Goal: Transaction & Acquisition: Book appointment/travel/reservation

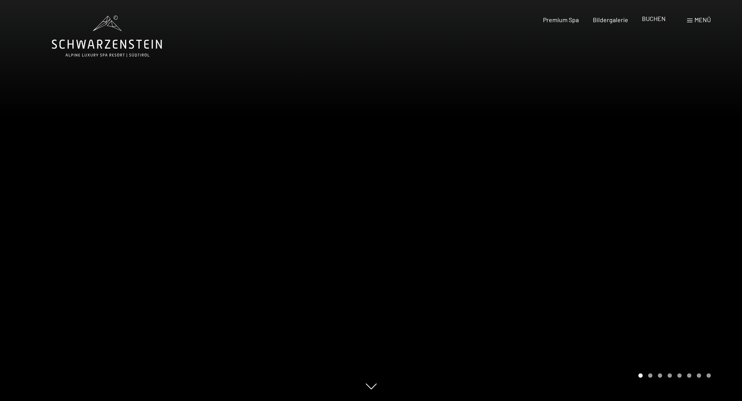
click at [651, 21] on span "BUCHEN" at bounding box center [654, 18] width 24 height 7
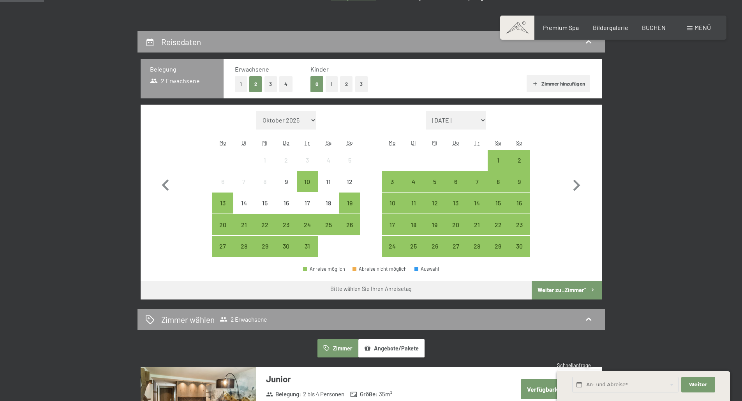
scroll to position [156, 0]
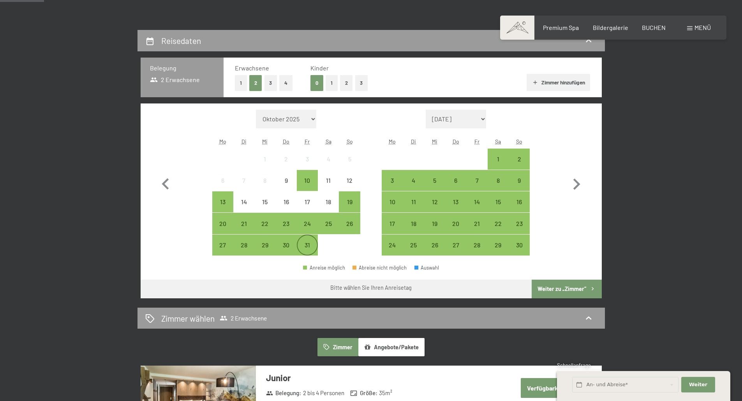
click at [308, 243] on div "31" at bounding box center [306, 251] width 19 height 19
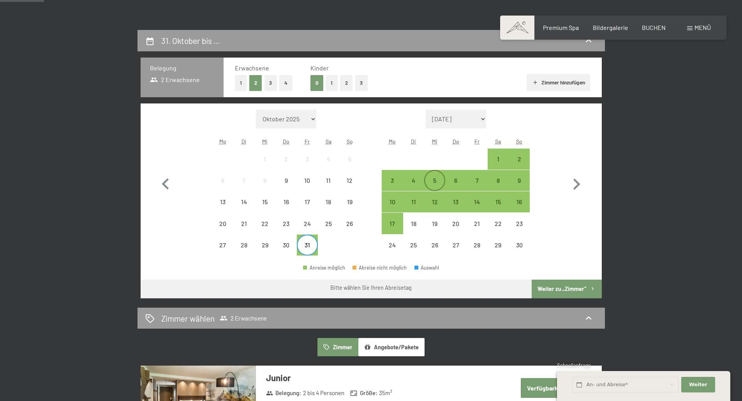
click at [431, 180] on div "5" at bounding box center [434, 187] width 19 height 19
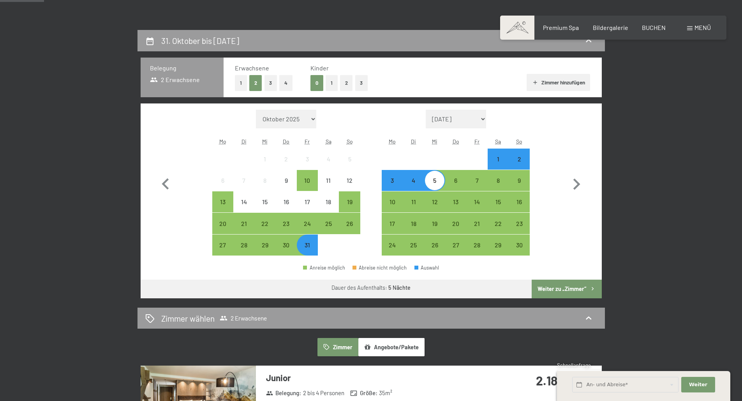
click at [566, 284] on button "Weiter zu „Zimmer“" at bounding box center [567, 289] width 70 height 19
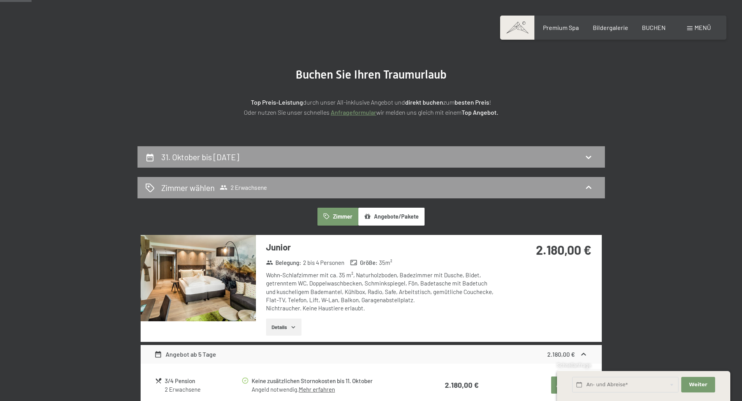
scroll to position [0, 0]
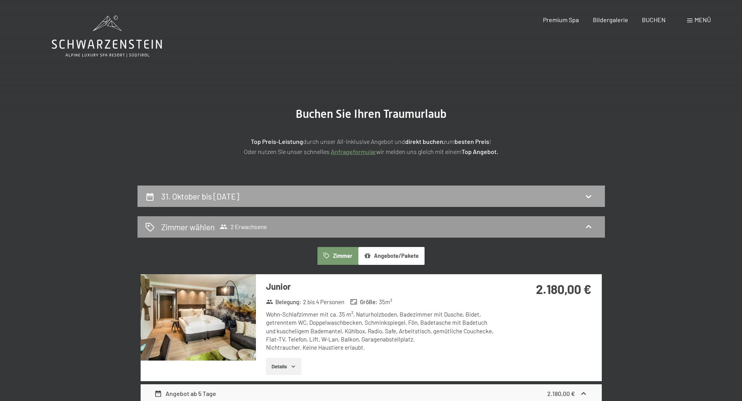
click at [447, 189] on div "31. Oktober bis 5. November 2025" at bounding box center [370, 196] width 467 height 21
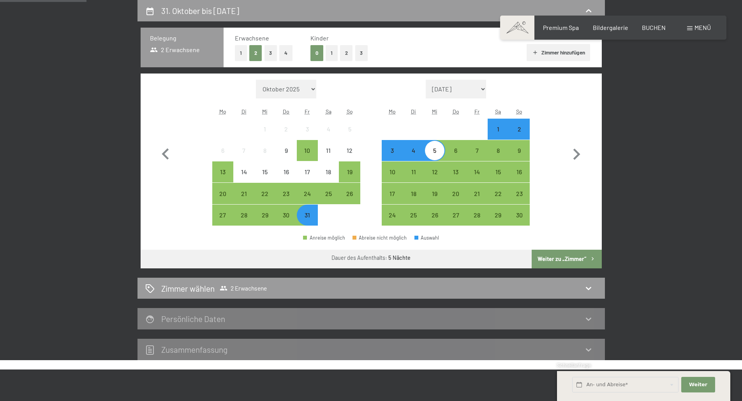
click at [517, 132] on div "2" at bounding box center [518, 135] width 19 height 19
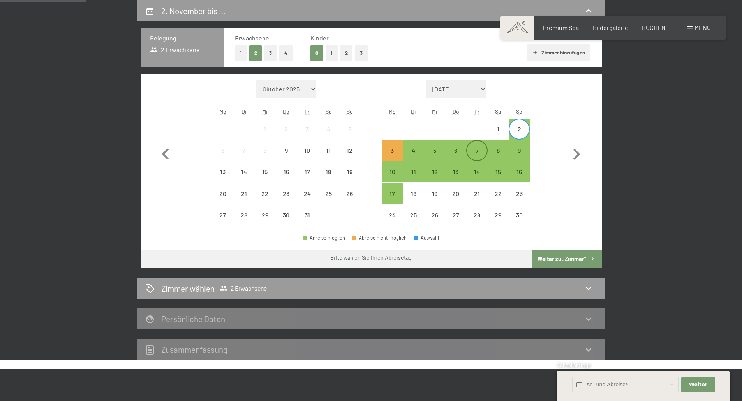
click at [477, 149] on div "7" at bounding box center [476, 157] width 19 height 19
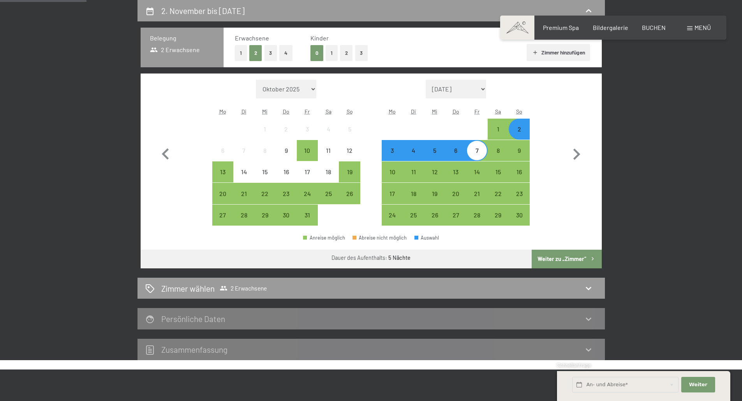
click at [574, 259] on button "Weiter zu „Zimmer“" at bounding box center [567, 259] width 70 height 19
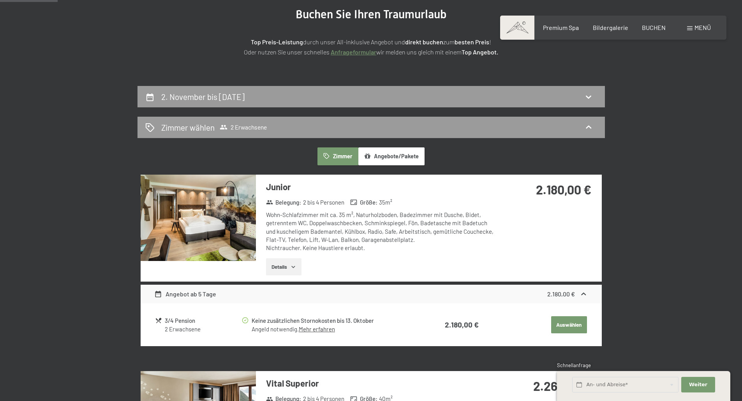
scroll to position [108, 0]
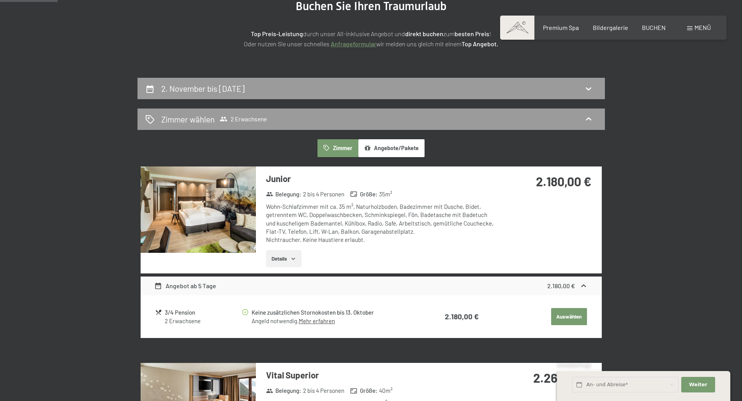
click at [387, 150] on button "Angebote/Pakete" at bounding box center [391, 148] width 66 height 18
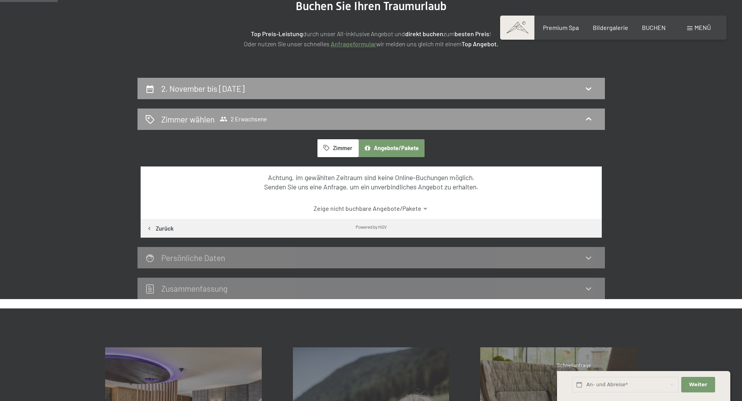
click at [341, 147] on button "Zimmer" at bounding box center [337, 148] width 40 height 18
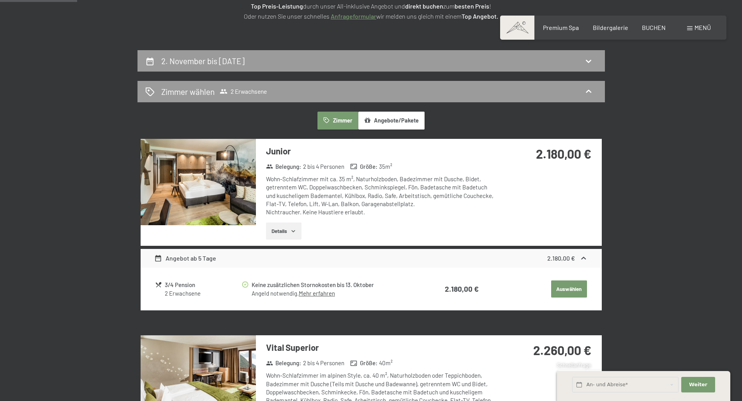
scroll to position [147, 0]
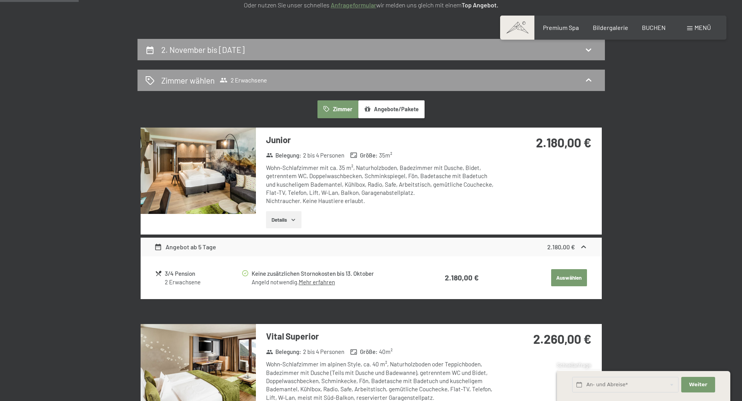
click at [290, 216] on button "Details" at bounding box center [283, 219] width 35 height 17
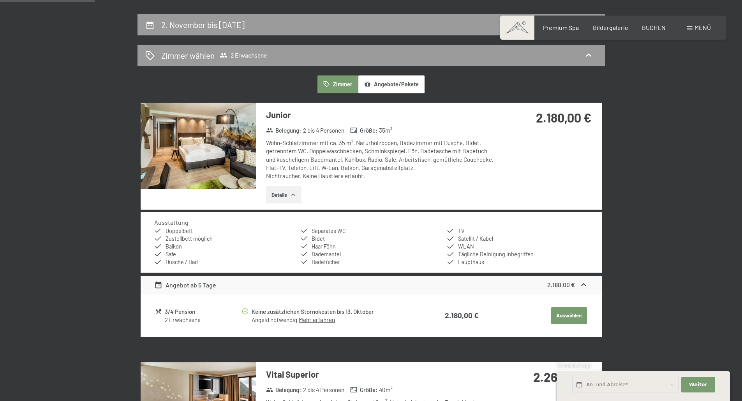
scroll to position [186, 0]
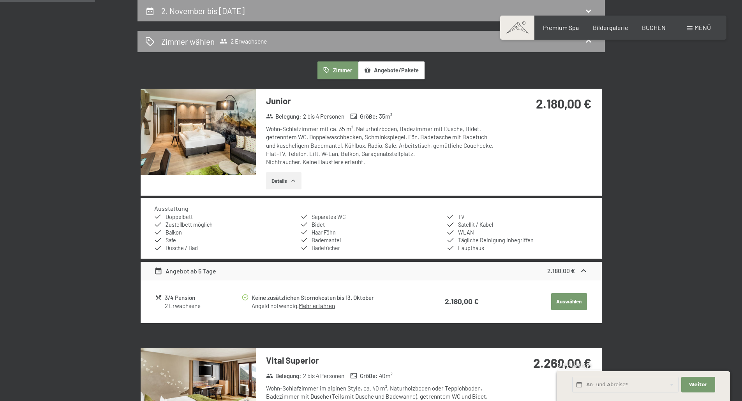
click at [262, 295] on div "Keine zusätzlichen Stornokosten bis 13. Oktober" at bounding box center [333, 298] width 162 height 9
click at [325, 305] on link "Mehr erfahren" at bounding box center [317, 306] width 36 height 7
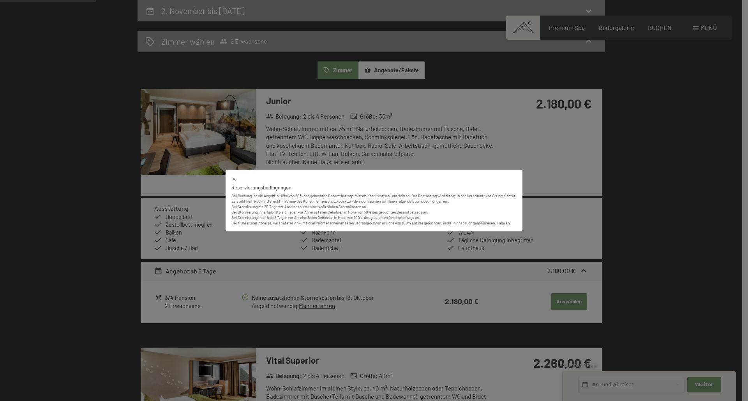
click at [455, 201] on p "Es steht kein Rücktrittsrecht im Sinne des Konsumentenschutzkodex zu - dennoch …" at bounding box center [373, 212] width 285 height 27
click at [233, 180] on icon at bounding box center [233, 179] width 3 height 3
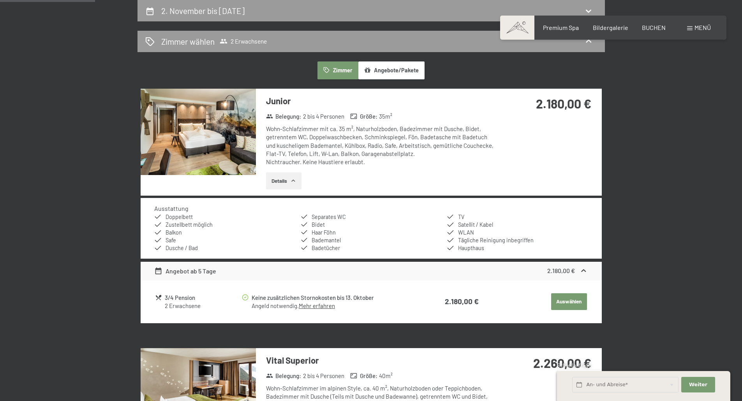
click at [563, 303] on button "Auswählen" at bounding box center [569, 302] width 36 height 17
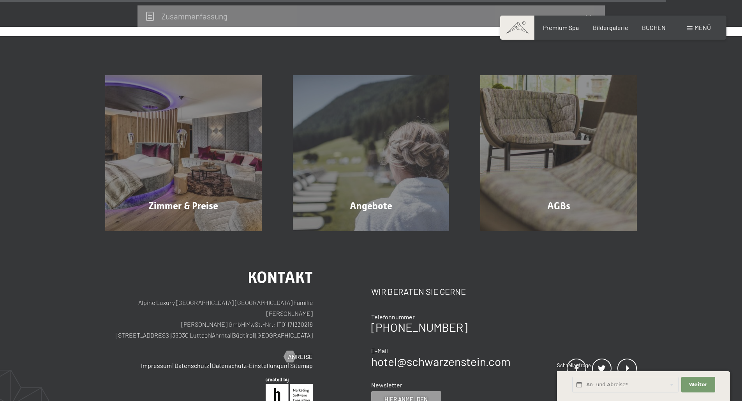
scroll to position [1665, 0]
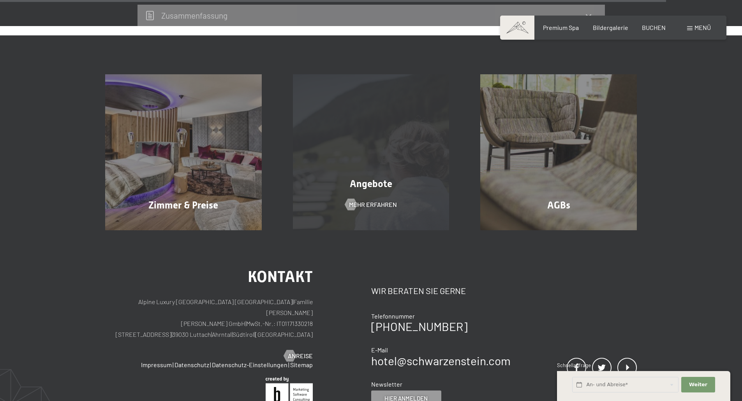
click at [366, 174] on div "Angebote Mehr erfahren" at bounding box center [371, 152] width 188 height 157
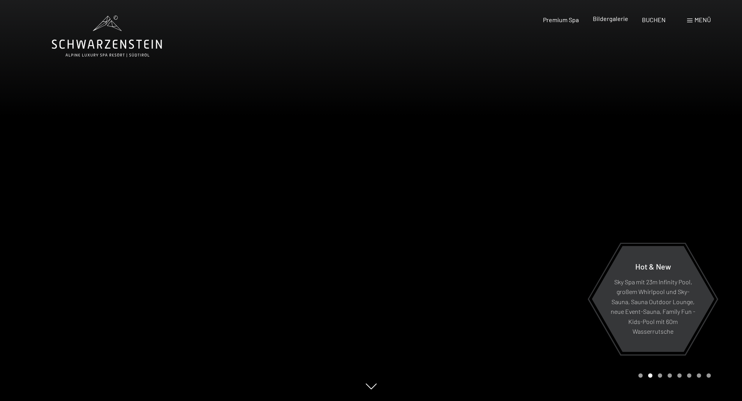
click at [602, 19] on span "Bildergalerie" at bounding box center [610, 18] width 35 height 7
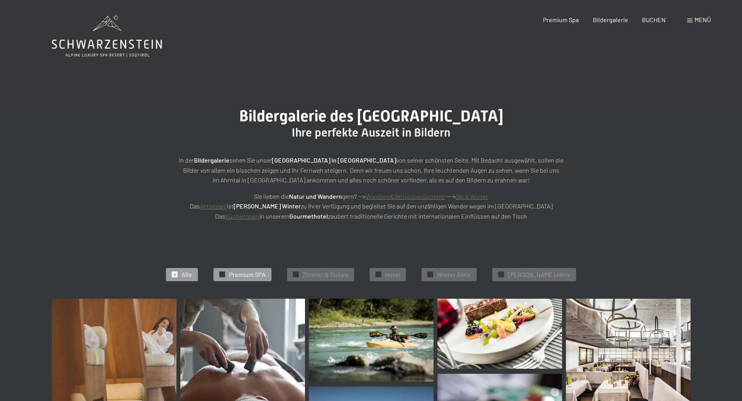
click at [266, 277] on span "Premium SPA" at bounding box center [247, 275] width 37 height 9
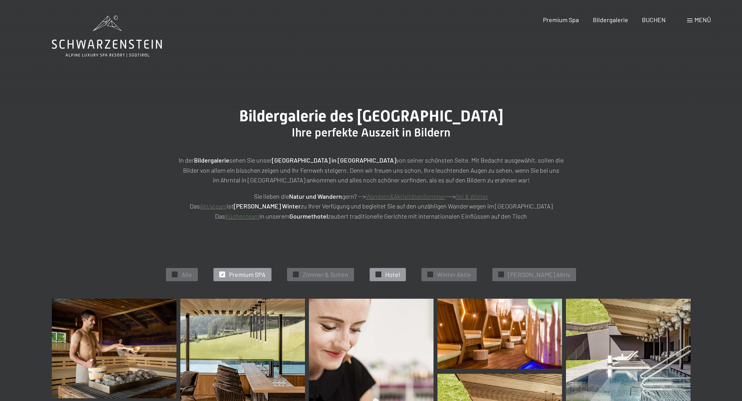
click at [398, 273] on span "Hotel" at bounding box center [392, 275] width 15 height 9
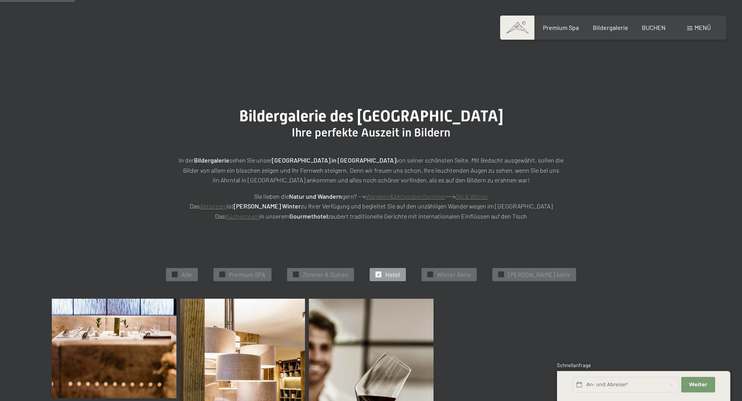
scroll to position [196, 0]
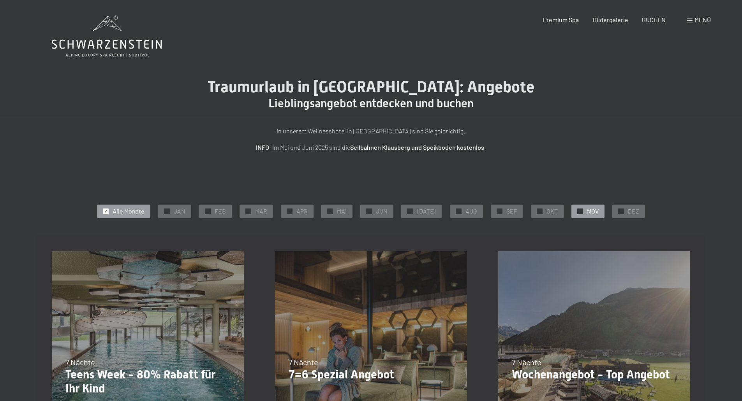
click at [579, 210] on div "✓ NOV" at bounding box center [587, 211] width 33 height 13
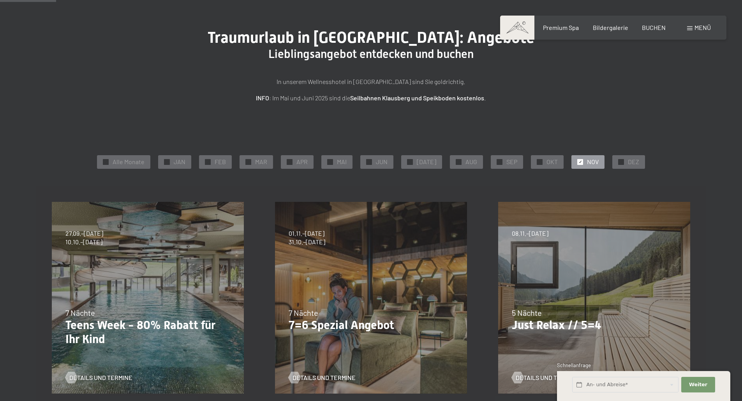
scroll to position [39, 0]
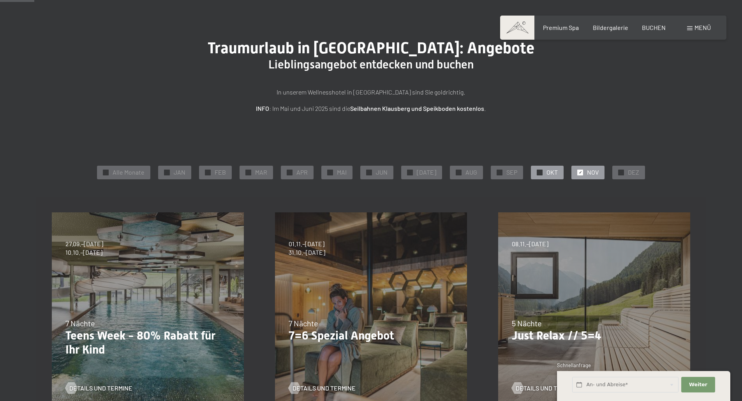
click at [547, 172] on span "OKT" at bounding box center [551, 172] width 11 height 9
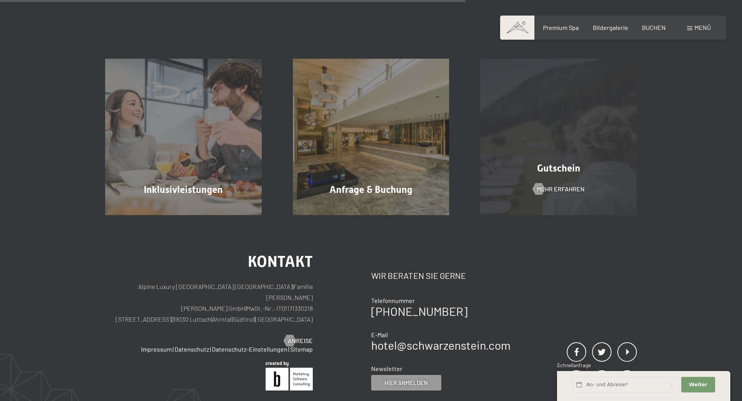
scroll to position [506, 0]
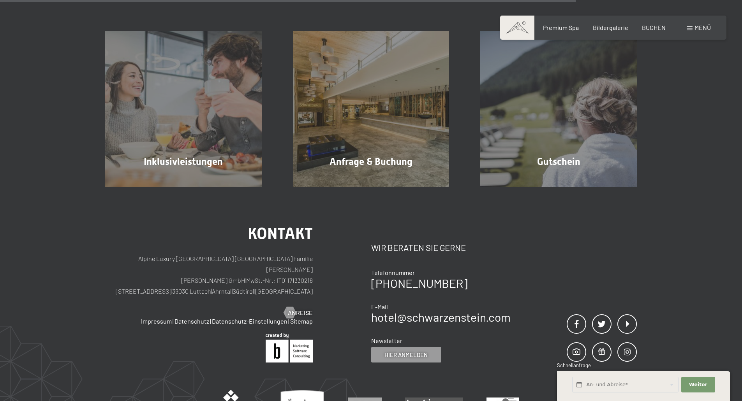
drag, startPoint x: 245, startPoint y: 280, endPoint x: 207, endPoint y: 280, distance: 37.8
click at [207, 280] on p "Alpine Luxury SPA Resort SCHWARZENSTEIN | Familie Zimmerhofer Otmar Zimmerhofer…" at bounding box center [209, 275] width 208 height 44
copy p "39030 Luttach"
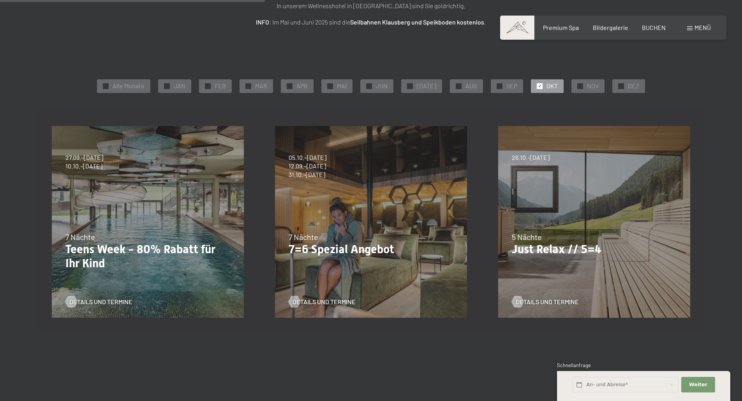
scroll to position [0, 0]
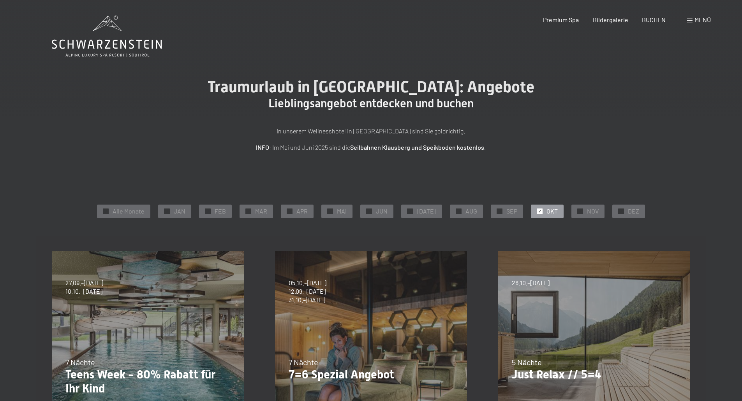
click at [106, 36] on icon at bounding box center [107, 37] width 110 height 42
